Goal: Information Seeking & Learning: Learn about a topic

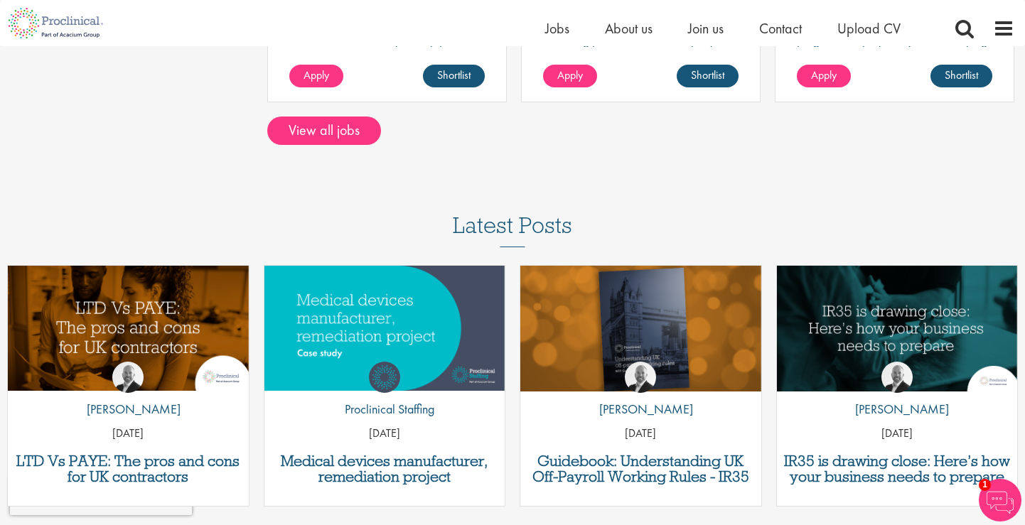
scroll to position [1118, 0]
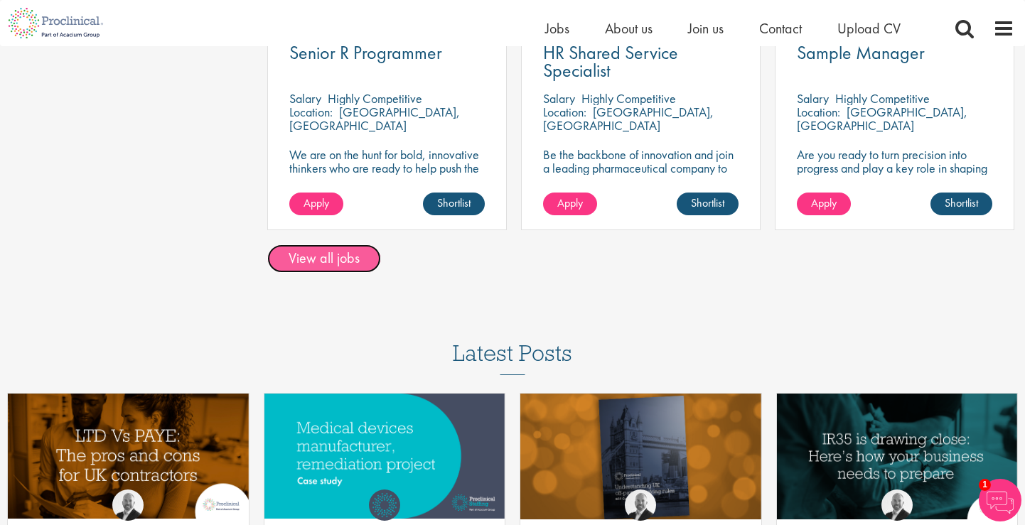
click at [313, 250] on link "View all jobs" at bounding box center [324, 259] width 114 height 28
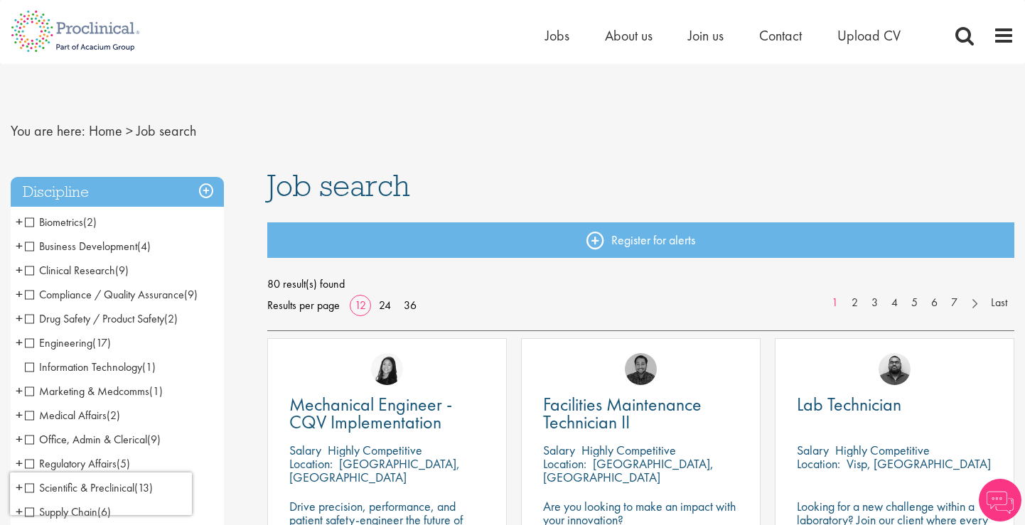
click at [124, 245] on span "Business Development" at bounding box center [81, 246] width 112 height 15
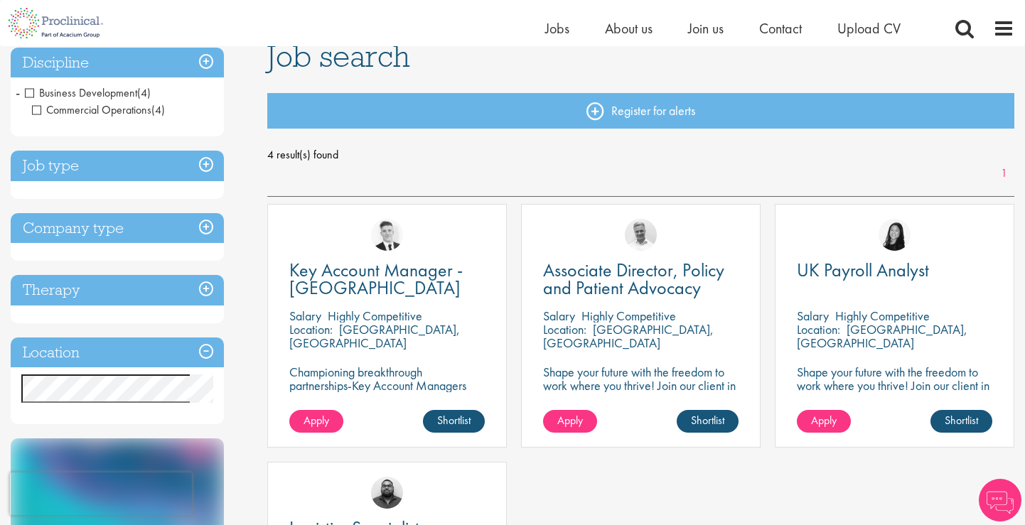
scroll to position [92, 0]
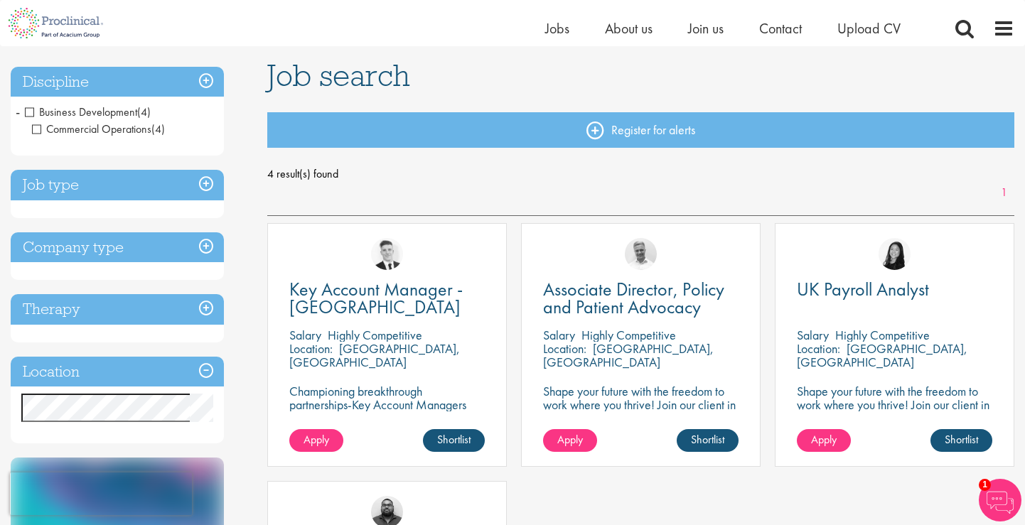
click at [165, 255] on h3 "Company type" at bounding box center [117, 247] width 213 height 31
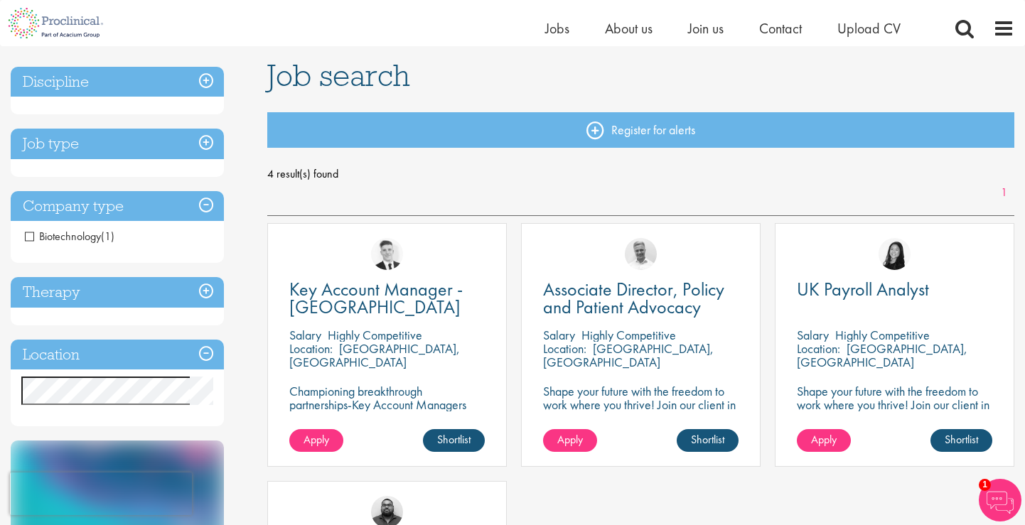
click at [147, 208] on h3 "Company type" at bounding box center [117, 206] width 213 height 31
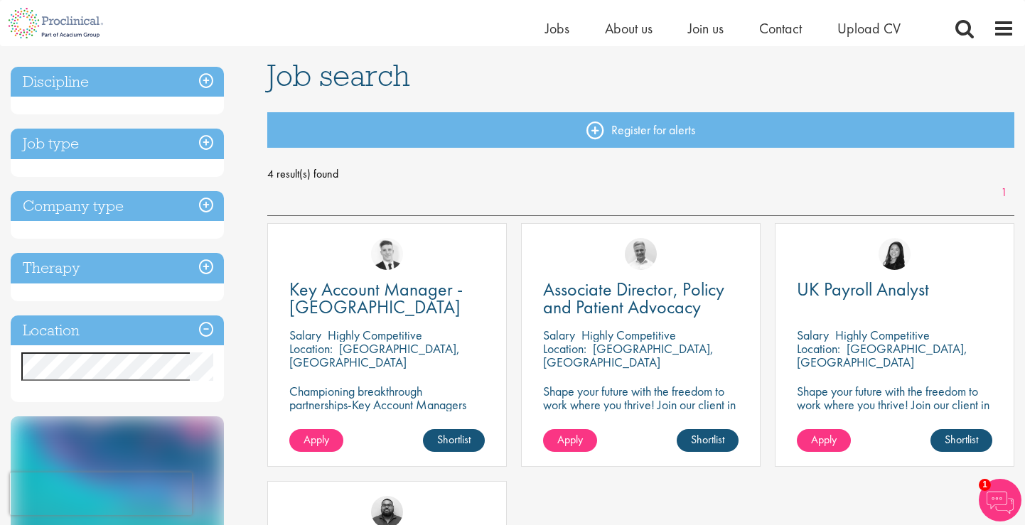
click at [156, 142] on h3 "Job type" at bounding box center [117, 144] width 213 height 31
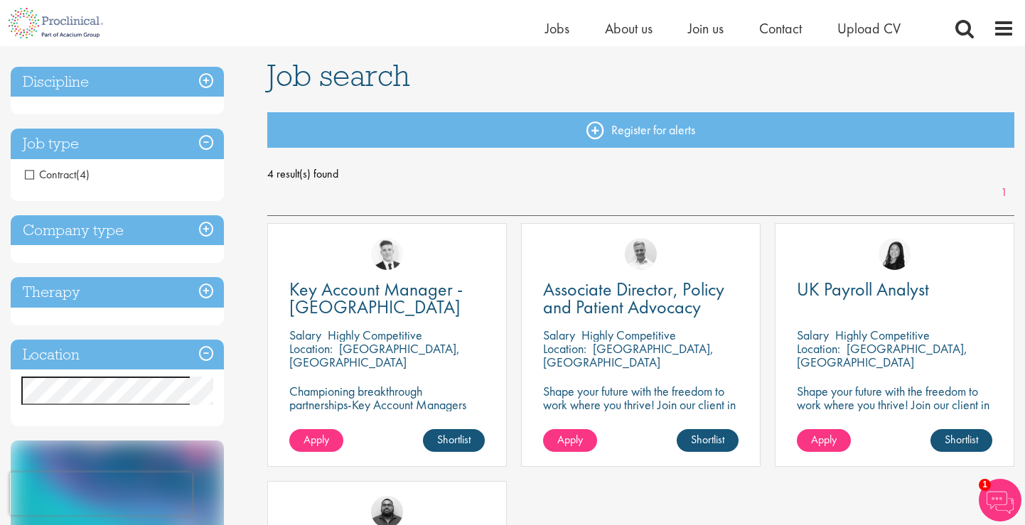
click at [157, 142] on h3 "Job type" at bounding box center [117, 144] width 213 height 31
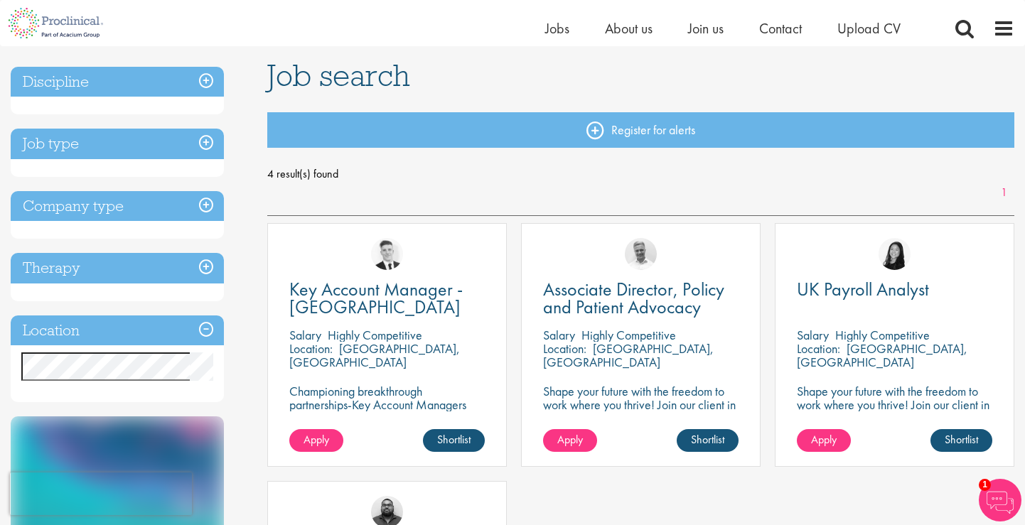
click at [131, 335] on h3 "Location" at bounding box center [117, 331] width 213 height 31
click at [209, 327] on h3 "Location" at bounding box center [117, 331] width 213 height 31
